Goal: Task Accomplishment & Management: Complete application form

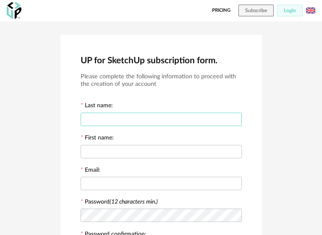
click at [199, 118] on input "text" at bounding box center [161, 119] width 161 height 13
type input "******"
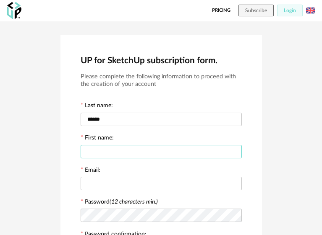
click at [169, 146] on input "text" at bounding box center [161, 151] width 161 height 13
type input "**********"
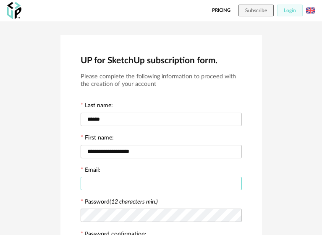
click at [152, 181] on input "text" at bounding box center [161, 183] width 161 height 13
type input "**********"
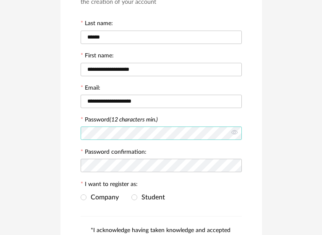
scroll to position [84, 0]
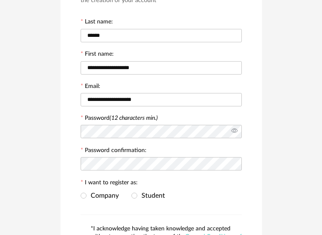
click at [237, 129] on icon at bounding box center [234, 131] width 10 height 17
click at [238, 128] on icon at bounding box center [234, 131] width 10 height 17
click at [238, 127] on icon at bounding box center [234, 131] width 10 height 17
click at [235, 163] on icon at bounding box center [234, 164] width 10 height 17
click at [137, 194] on span at bounding box center [134, 196] width 6 height 7
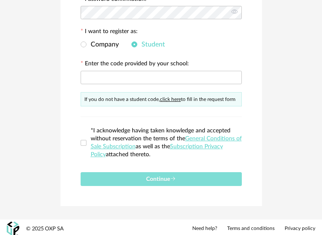
scroll to position [193, 0]
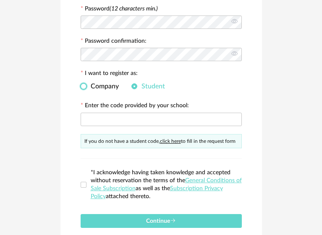
click at [85, 84] on span at bounding box center [84, 87] width 6 height 6
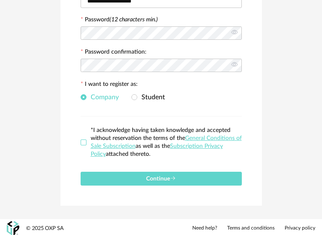
click at [86, 141] on span at bounding box center [84, 143] width 6 height 6
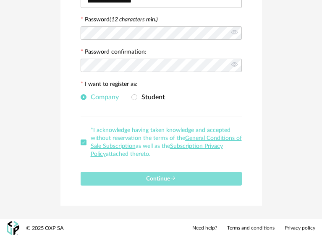
click at [123, 176] on button "Continue" at bounding box center [161, 179] width 161 height 14
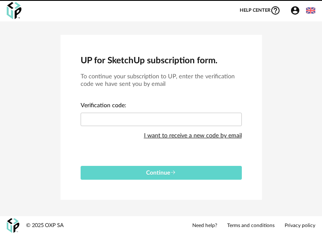
scroll to position [0, 0]
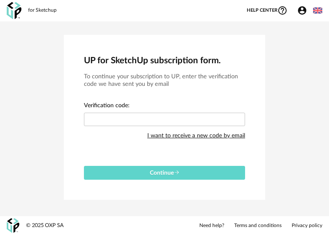
click at [172, 131] on div "I want to receive a new code by email" at bounding box center [196, 136] width 98 height 17
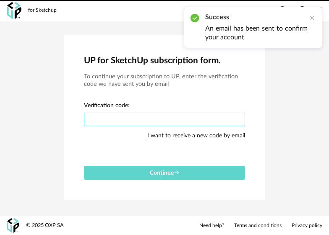
click at [183, 118] on input "text" at bounding box center [164, 119] width 161 height 13
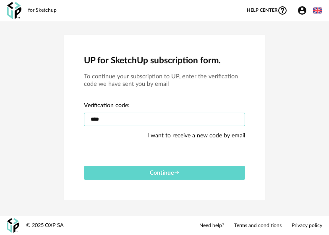
click at [84, 166] on button "Continue" at bounding box center [164, 173] width 161 height 14
drag, startPoint x: 131, startPoint y: 120, endPoint x: 67, endPoint y: 137, distance: 65.7
type input "****"
click at [84, 166] on button "Continue" at bounding box center [164, 173] width 161 height 14
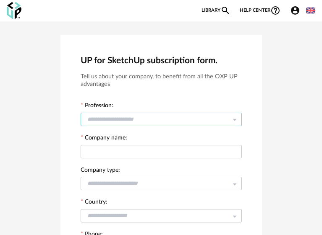
click at [104, 118] on input "text" at bounding box center [161, 119] width 161 height 13
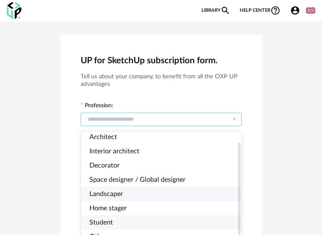
scroll to position [42, 0]
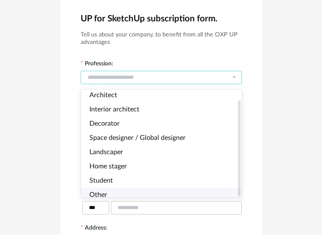
click at [164, 195] on div at bounding box center [161, 195] width 159 height 3
click at [141, 191] on li "Other" at bounding box center [164, 195] width 167 height 14
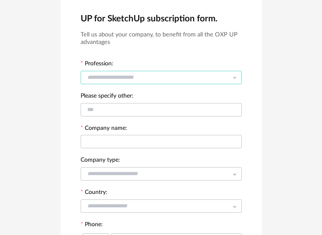
click at [179, 72] on input "text" at bounding box center [161, 77] width 161 height 13
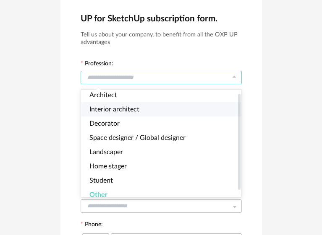
scroll to position [0, 0]
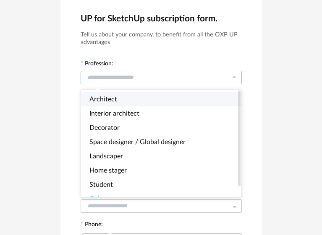
click at [165, 101] on li "Architect" at bounding box center [164, 99] width 167 height 14
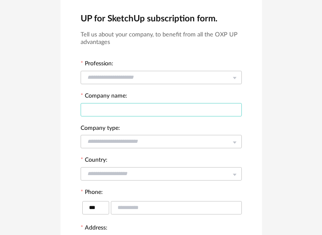
click at [154, 110] on input "text" at bounding box center [161, 109] width 161 height 13
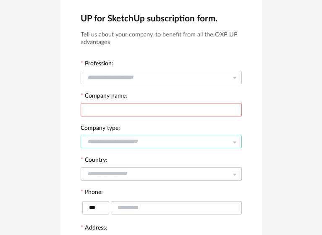
click at [140, 142] on input "text" at bounding box center [161, 141] width 161 height 13
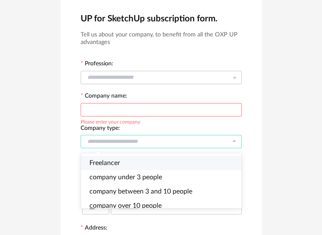
click at [143, 163] on li "Freelancer" at bounding box center [164, 163] width 167 height 14
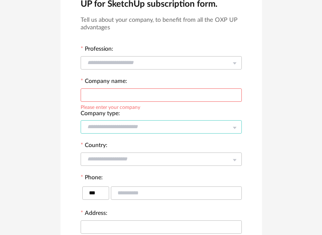
scroll to position [42, 0]
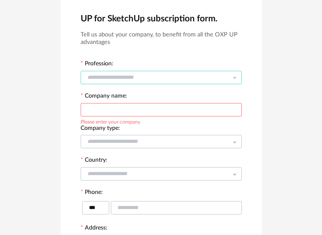
click at [163, 79] on input "text" at bounding box center [161, 77] width 161 height 13
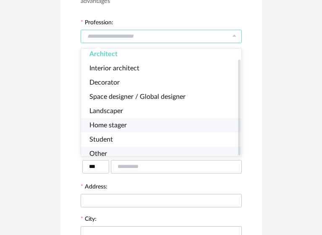
scroll to position [84, 0]
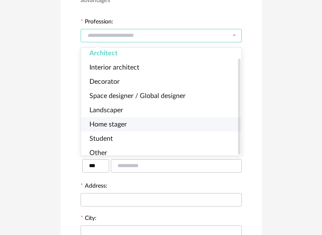
click at [152, 121] on li "Home stager" at bounding box center [164, 125] width 167 height 14
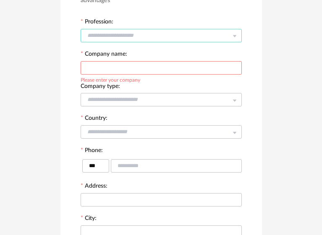
click at [188, 34] on input "text" at bounding box center [161, 35] width 161 height 13
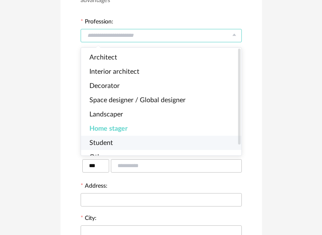
click at [141, 137] on li "Student" at bounding box center [164, 143] width 167 height 14
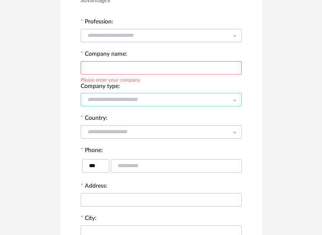
click at [145, 98] on input "text" at bounding box center [161, 99] width 161 height 13
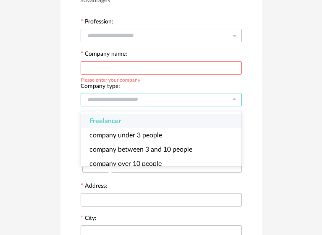
click at [138, 121] on li "Freelancer" at bounding box center [164, 121] width 167 height 14
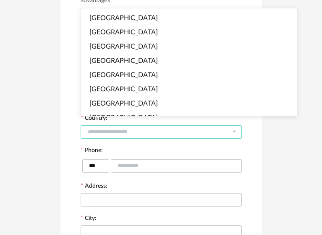
click at [138, 129] on input "text" at bounding box center [161, 131] width 161 height 13
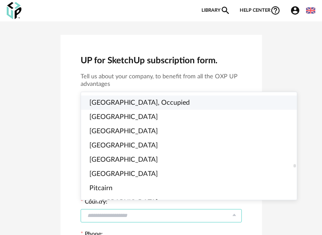
scroll to position [2434, 0]
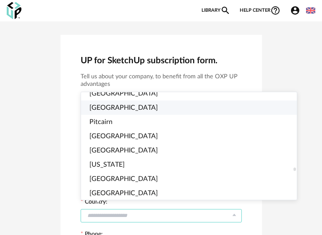
click at [131, 110] on li "[GEOGRAPHIC_DATA]" at bounding box center [192, 108] width 223 height 14
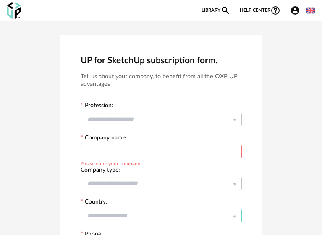
scroll to position [84, 0]
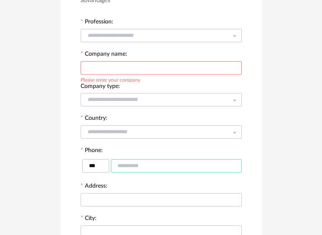
click at [144, 162] on input "text" at bounding box center [176, 165] width 131 height 13
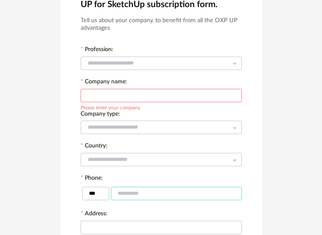
scroll to position [57, 0]
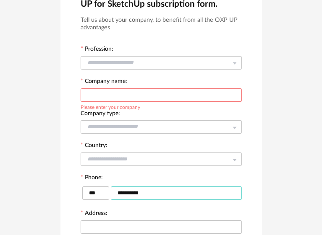
type input "**********"
click at [139, 99] on input "text" at bounding box center [161, 95] width 161 height 13
type input "*"
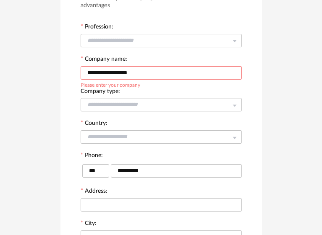
scroll to position [61, 0]
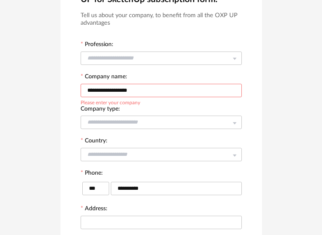
drag, startPoint x: 138, startPoint y: 89, endPoint x: 64, endPoint y: 99, distance: 74.5
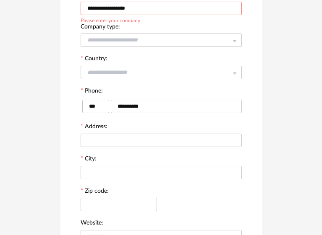
scroll to position [145, 0]
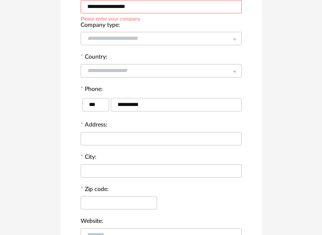
type input "**********"
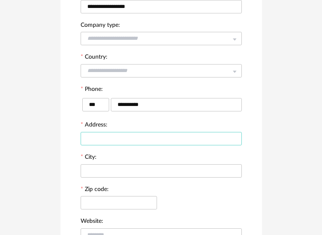
click at [129, 136] on input "text" at bounding box center [161, 138] width 161 height 13
type input "**********"
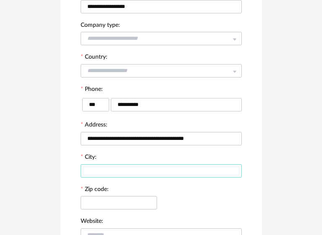
click at [135, 171] on input "text" at bounding box center [161, 171] width 161 height 13
type input "*****"
click at [120, 197] on input "text" at bounding box center [119, 202] width 76 height 13
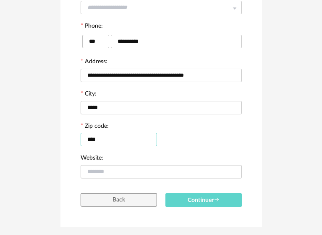
scroll to position [229, 0]
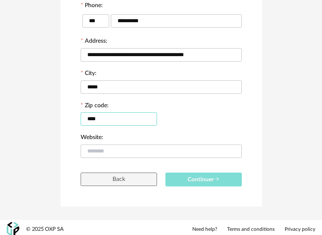
type input "****"
click at [224, 178] on button "Continuer" at bounding box center [203, 180] width 76 height 14
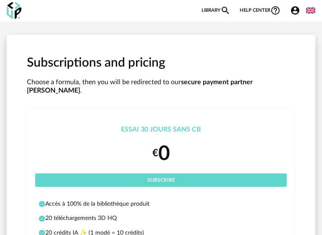
click at [310, 11] on img at bounding box center [310, 10] width 9 height 9
click at [308, 13] on img at bounding box center [310, 10] width 9 height 9
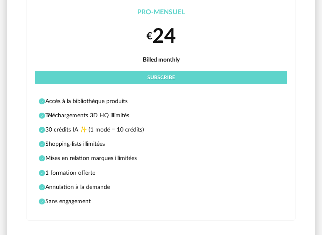
scroll to position [796, 0]
